Goal: Transaction & Acquisition: Purchase product/service

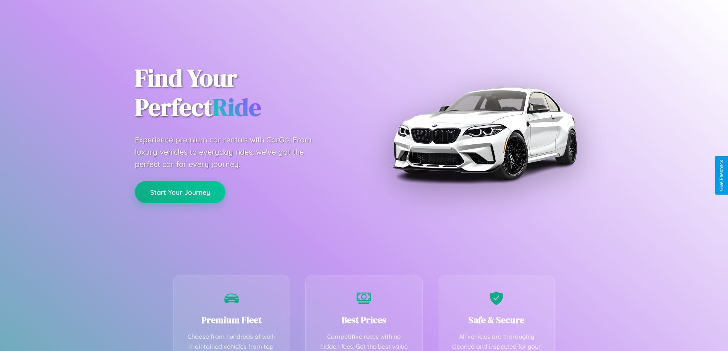
click at [180, 192] on button "Start Your Journey" at bounding box center [180, 192] width 91 height 22
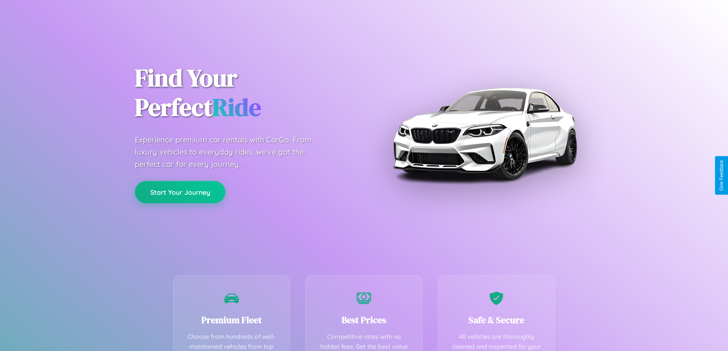
click at [180, 192] on button "Start Your Journey" at bounding box center [180, 192] width 91 height 22
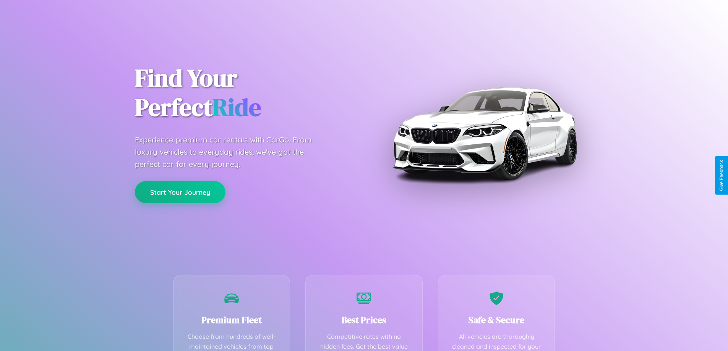
click at [180, 192] on button "Start Your Journey" at bounding box center [180, 192] width 91 height 22
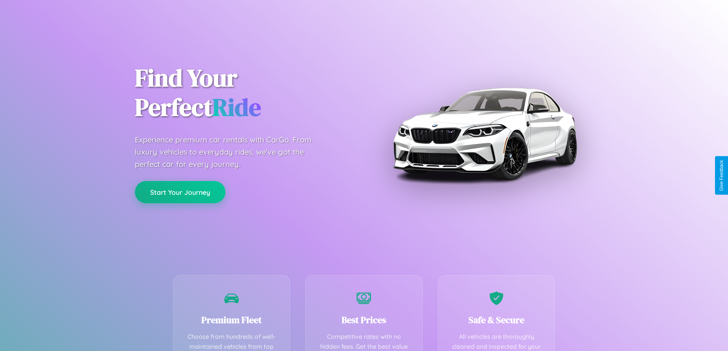
click at [180, 192] on button "Start Your Journey" at bounding box center [180, 192] width 91 height 22
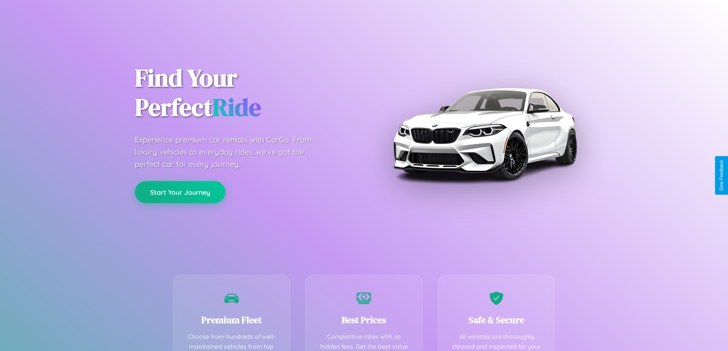
click at [180, 192] on button "Start Your Journey" at bounding box center [180, 192] width 91 height 22
